Goal: Task Accomplishment & Management: Use online tool/utility

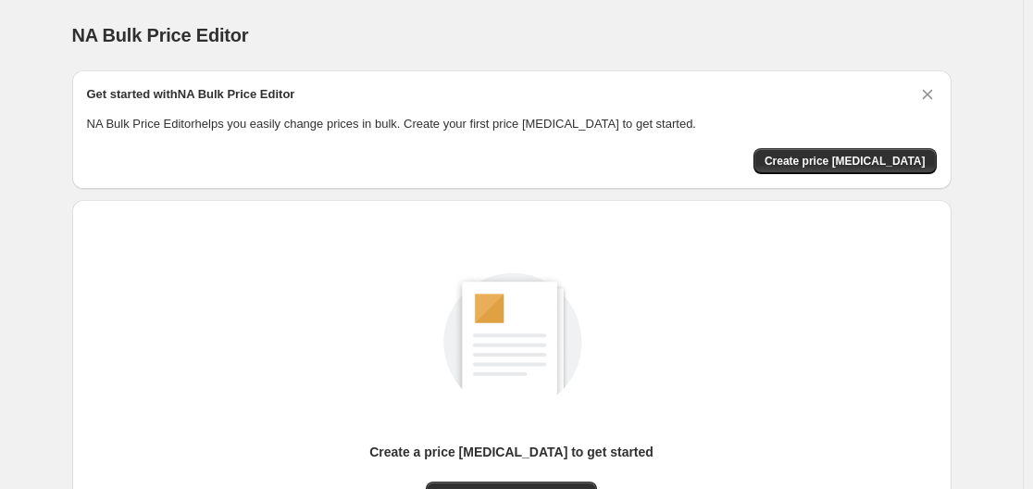
scroll to position [93, 0]
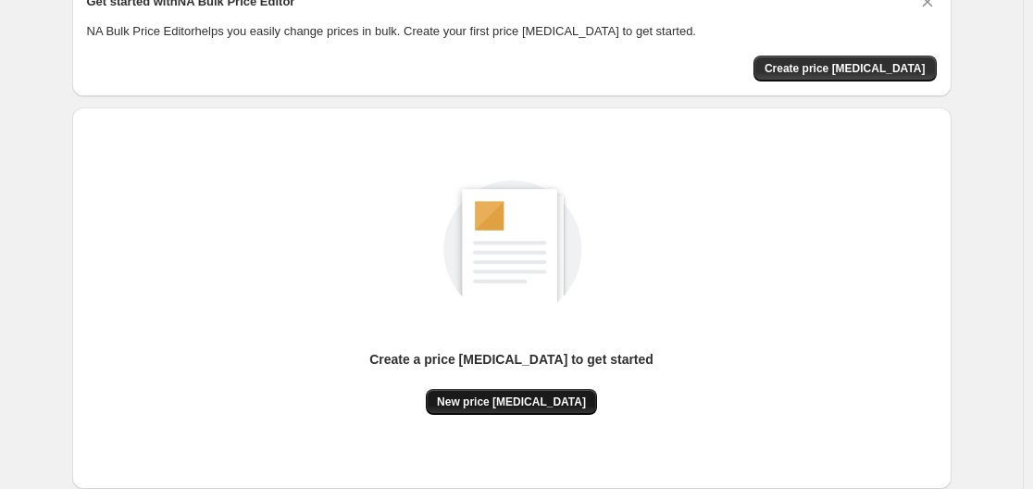
click at [537, 400] on span "New price change job" at bounding box center [511, 401] width 149 height 15
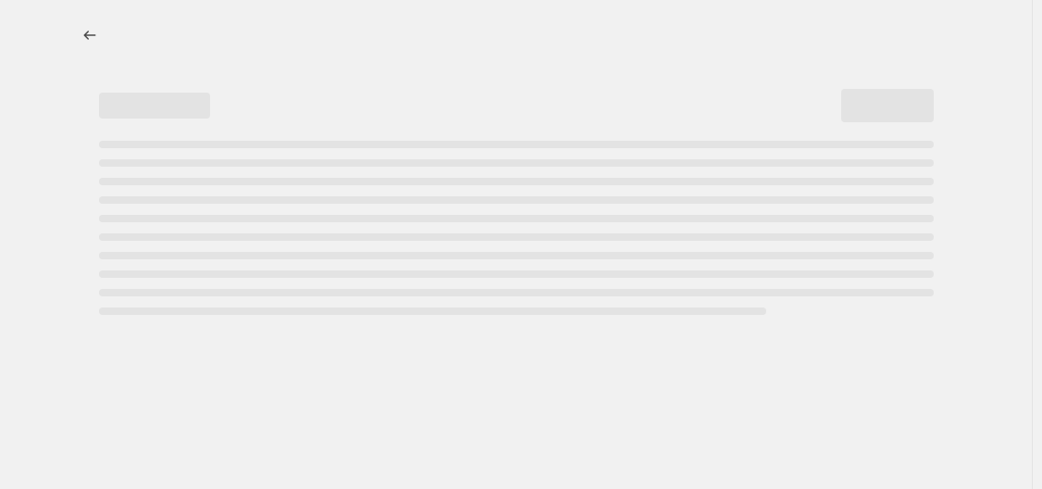
select select "percentage"
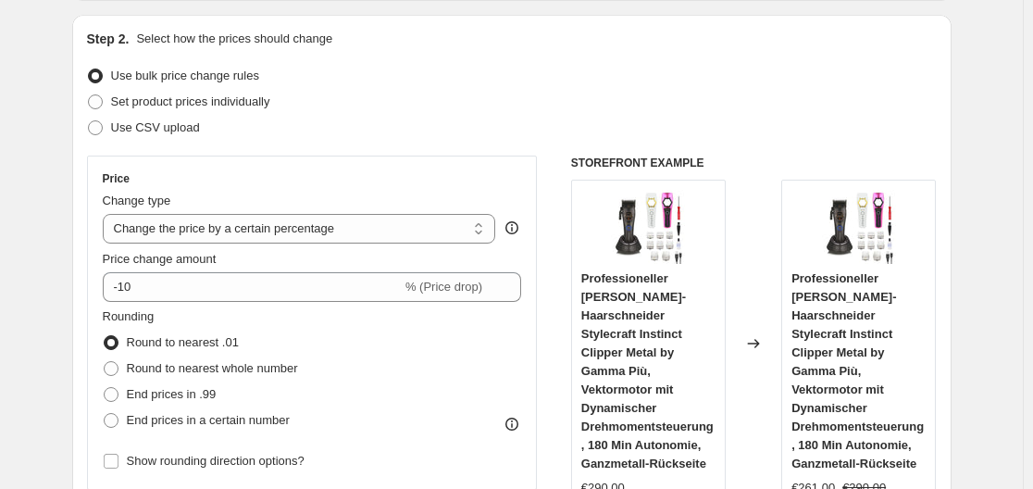
scroll to position [278, 0]
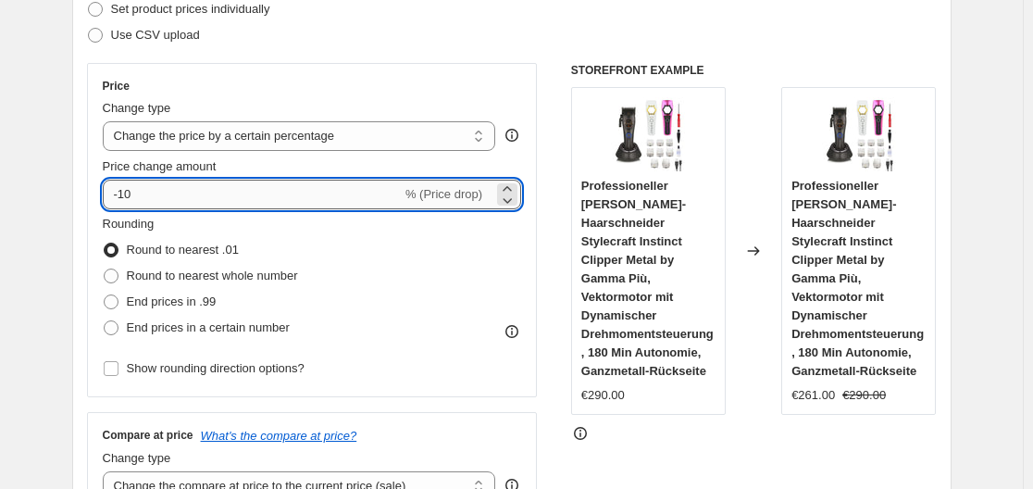
click at [268, 206] on input "-10" at bounding box center [252, 195] width 299 height 30
type input "-1"
type input "-35"
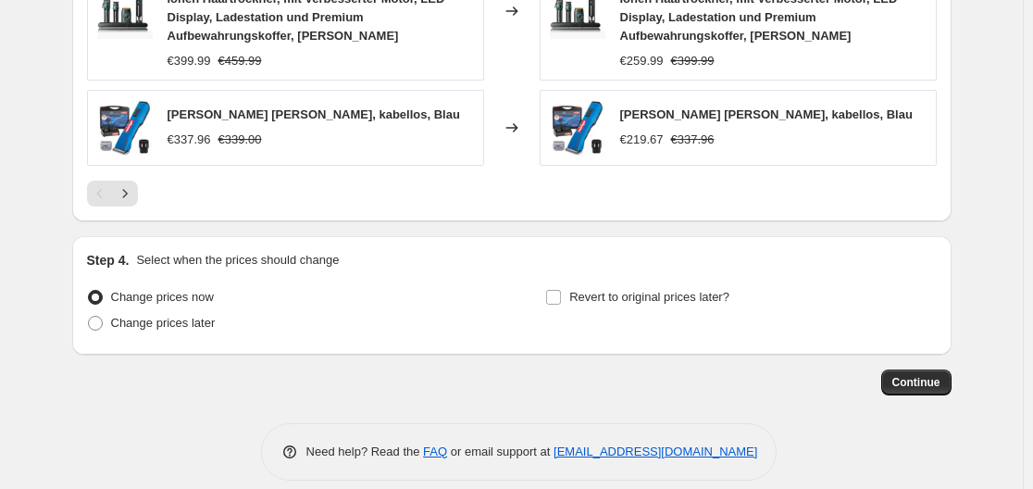
scroll to position [1590, 0]
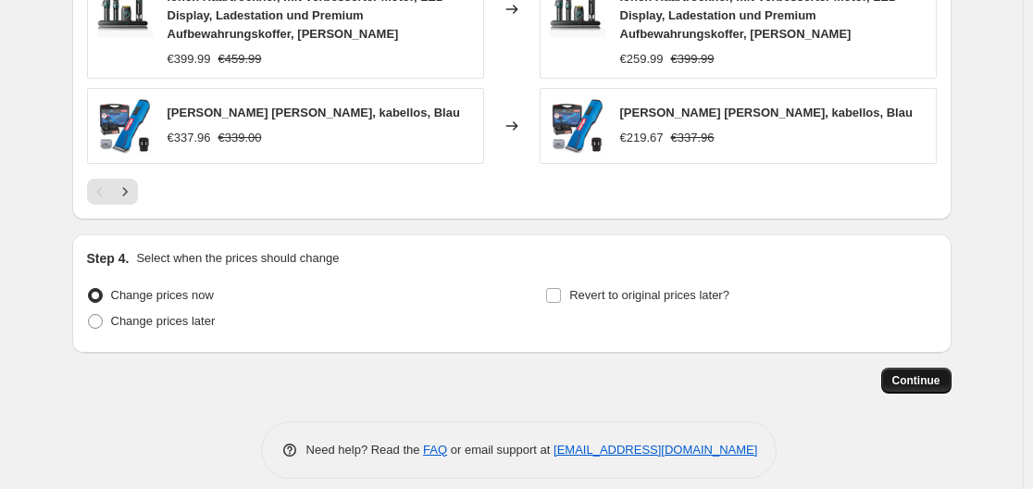
click at [931, 373] on button "Continue" at bounding box center [916, 380] width 70 height 26
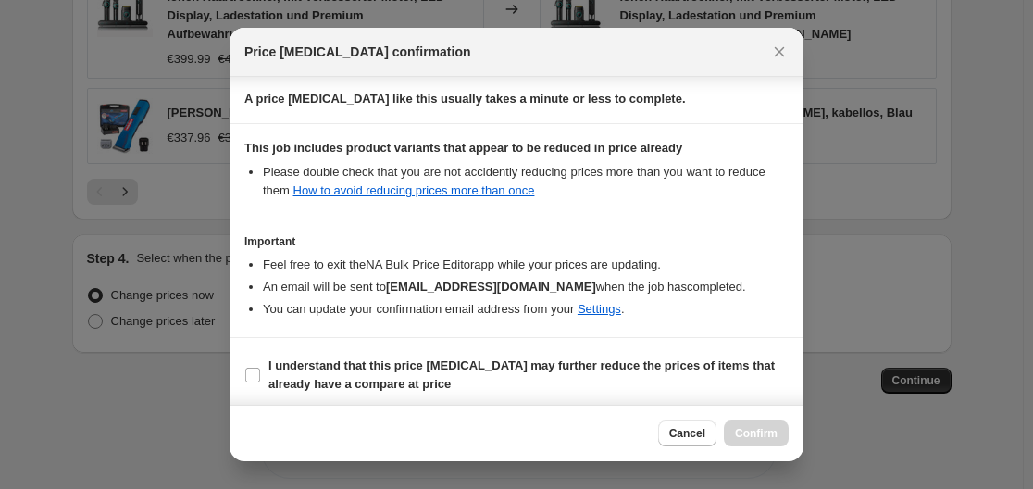
scroll to position [291, 0]
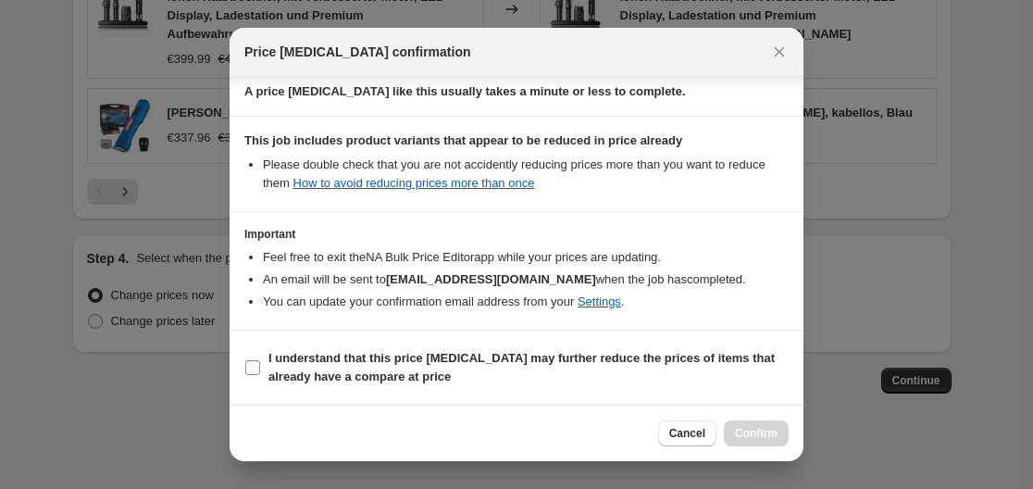
click at [259, 362] on input "I understand that this price change job may further reduce the prices of items …" at bounding box center [252, 367] width 15 height 15
checkbox input "true"
click at [754, 432] on span "Confirm" at bounding box center [756, 433] width 43 height 15
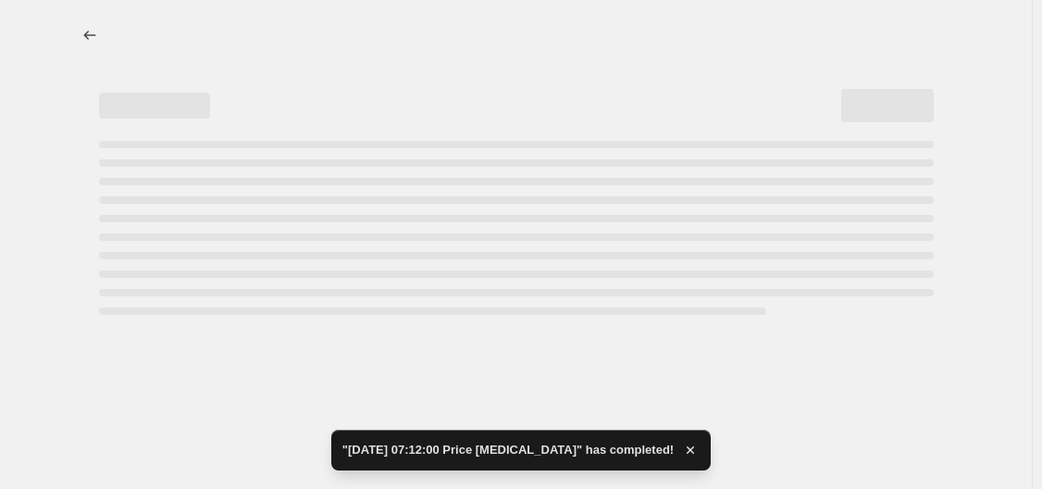
select select "percentage"
